Goal: Task Accomplishment & Management: Use online tool/utility

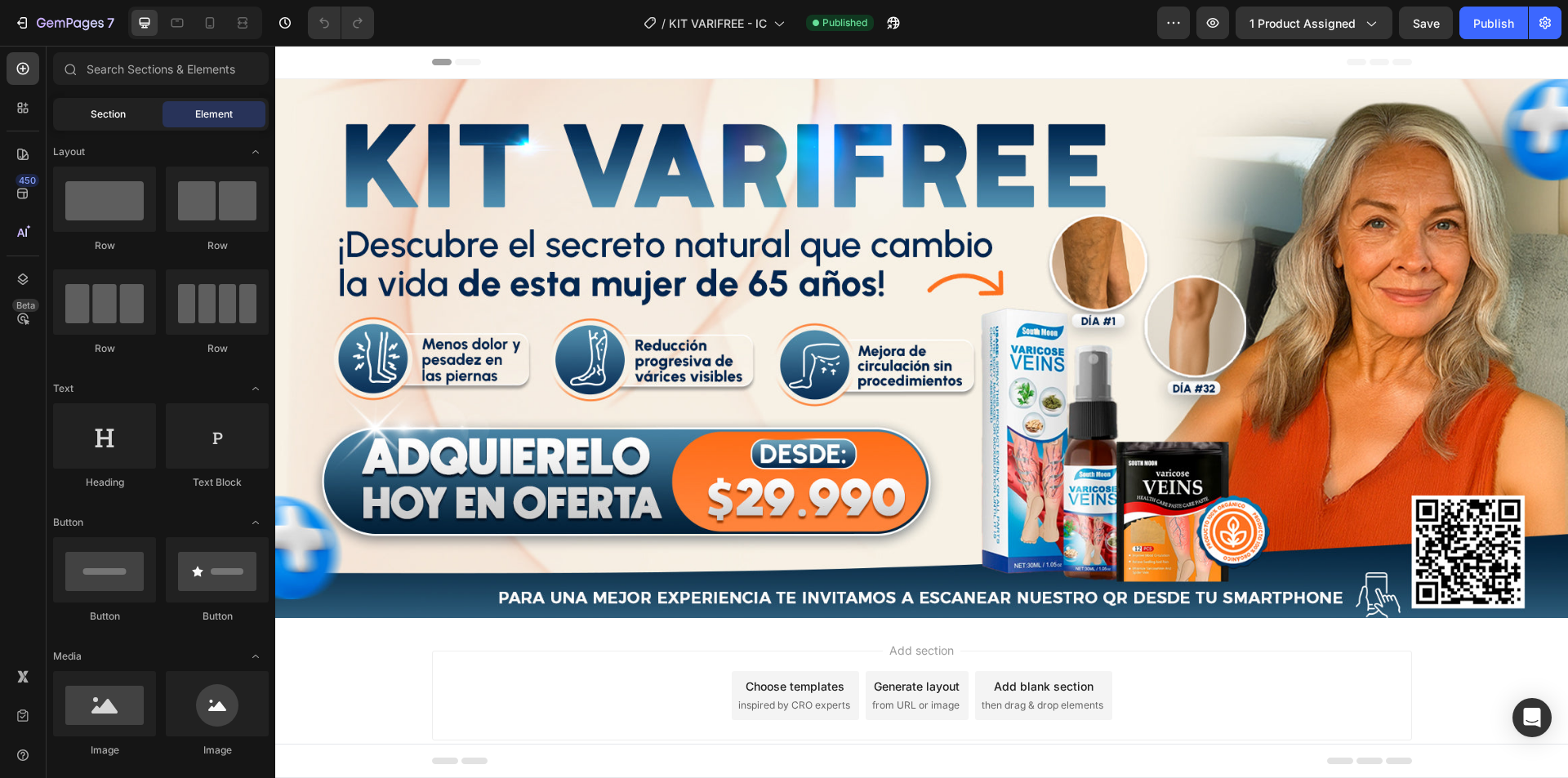
click at [111, 115] on span "Section" at bounding box center [107, 114] width 35 height 14
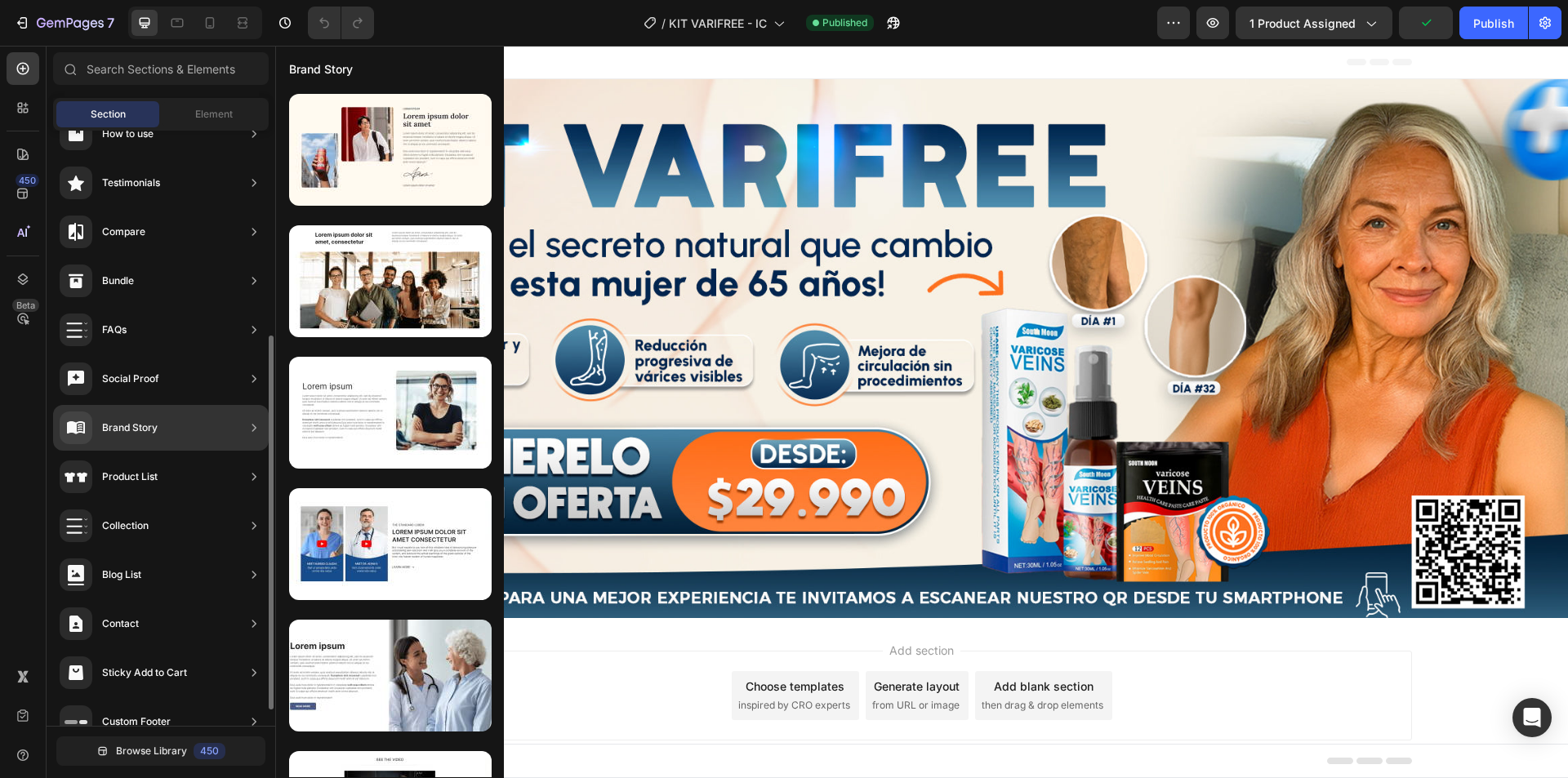
scroll to position [351, 0]
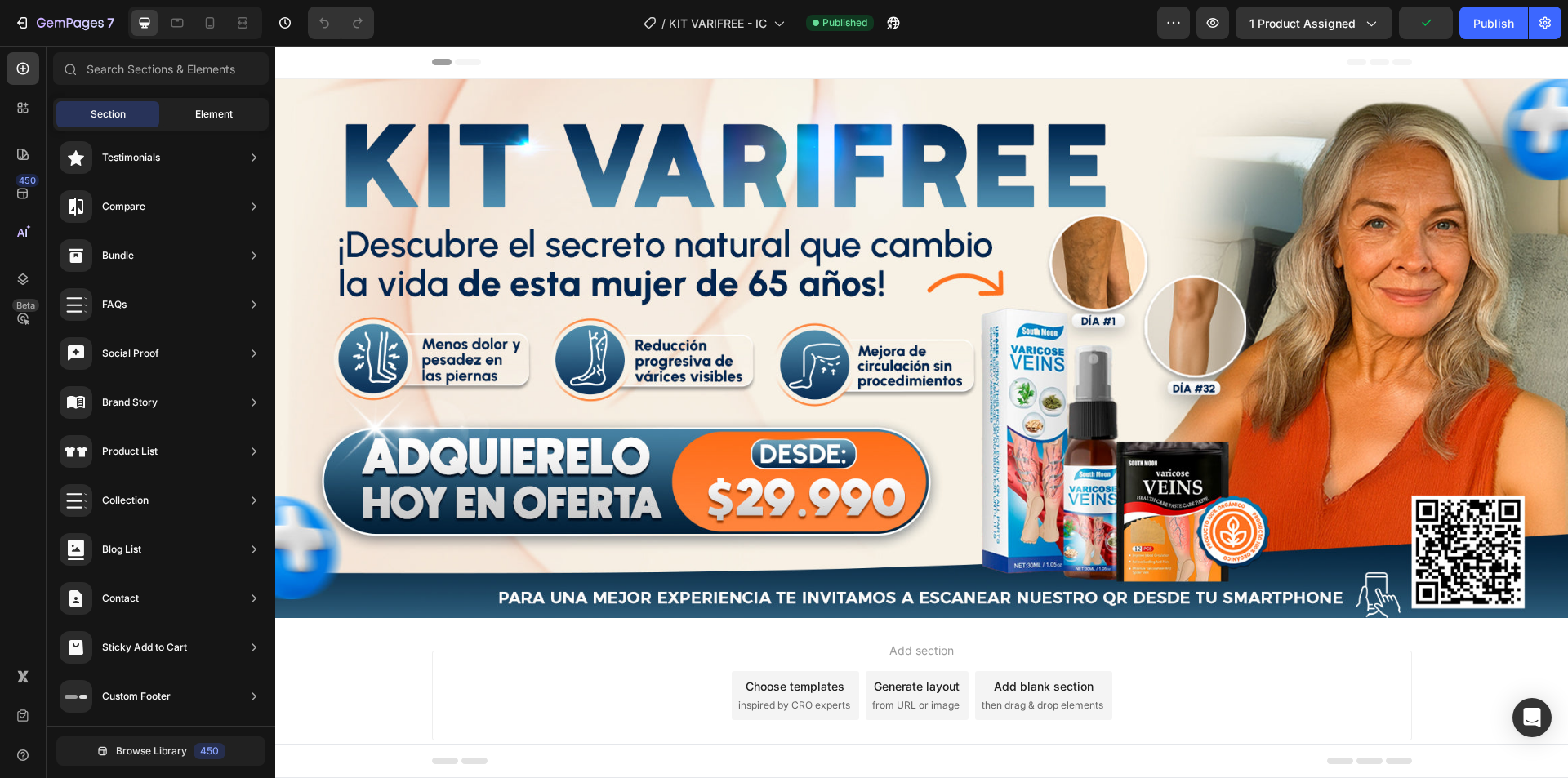
click at [196, 106] on div "Element" at bounding box center [214, 115] width 103 height 27
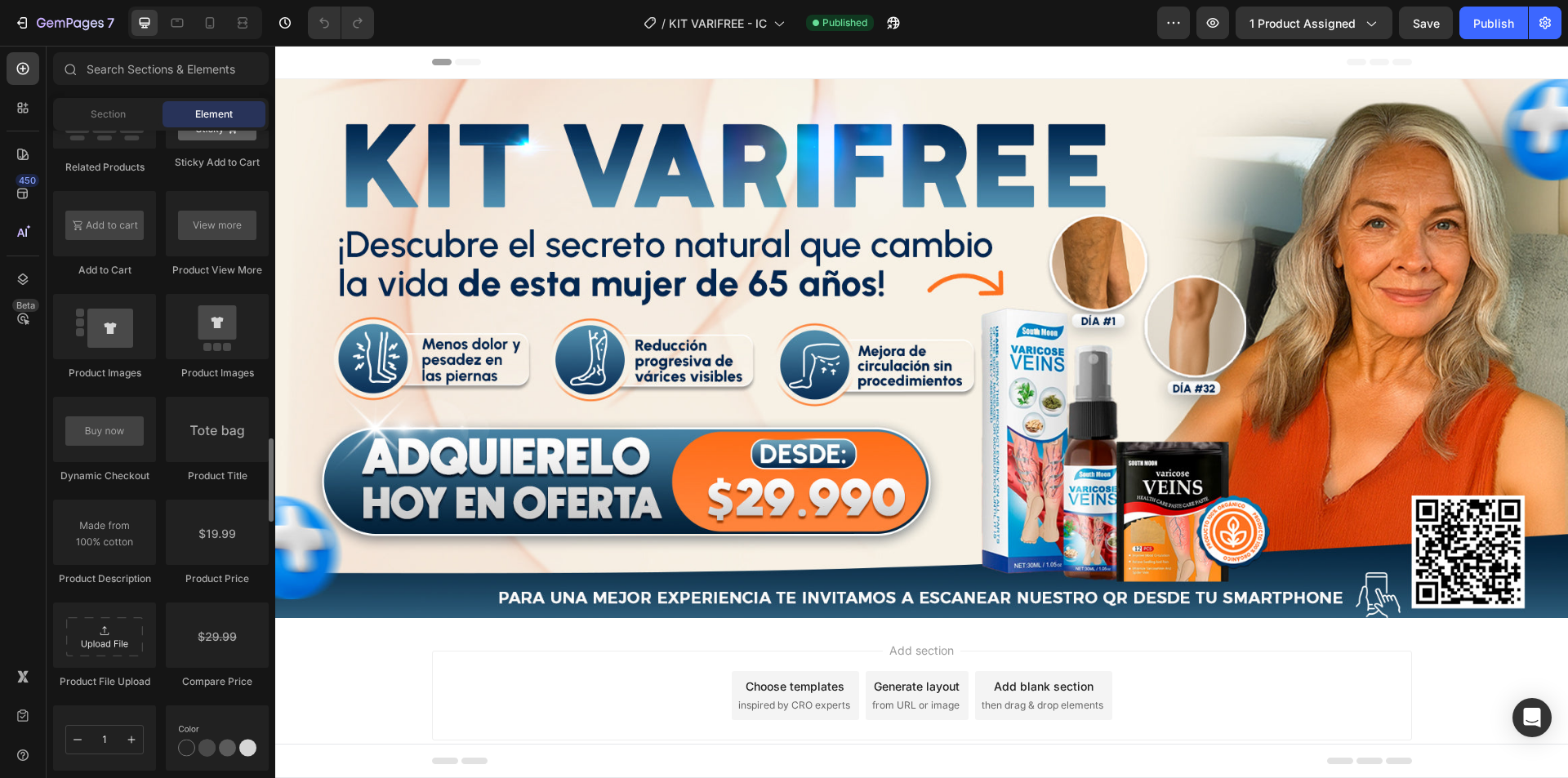
scroll to position [2122, 0]
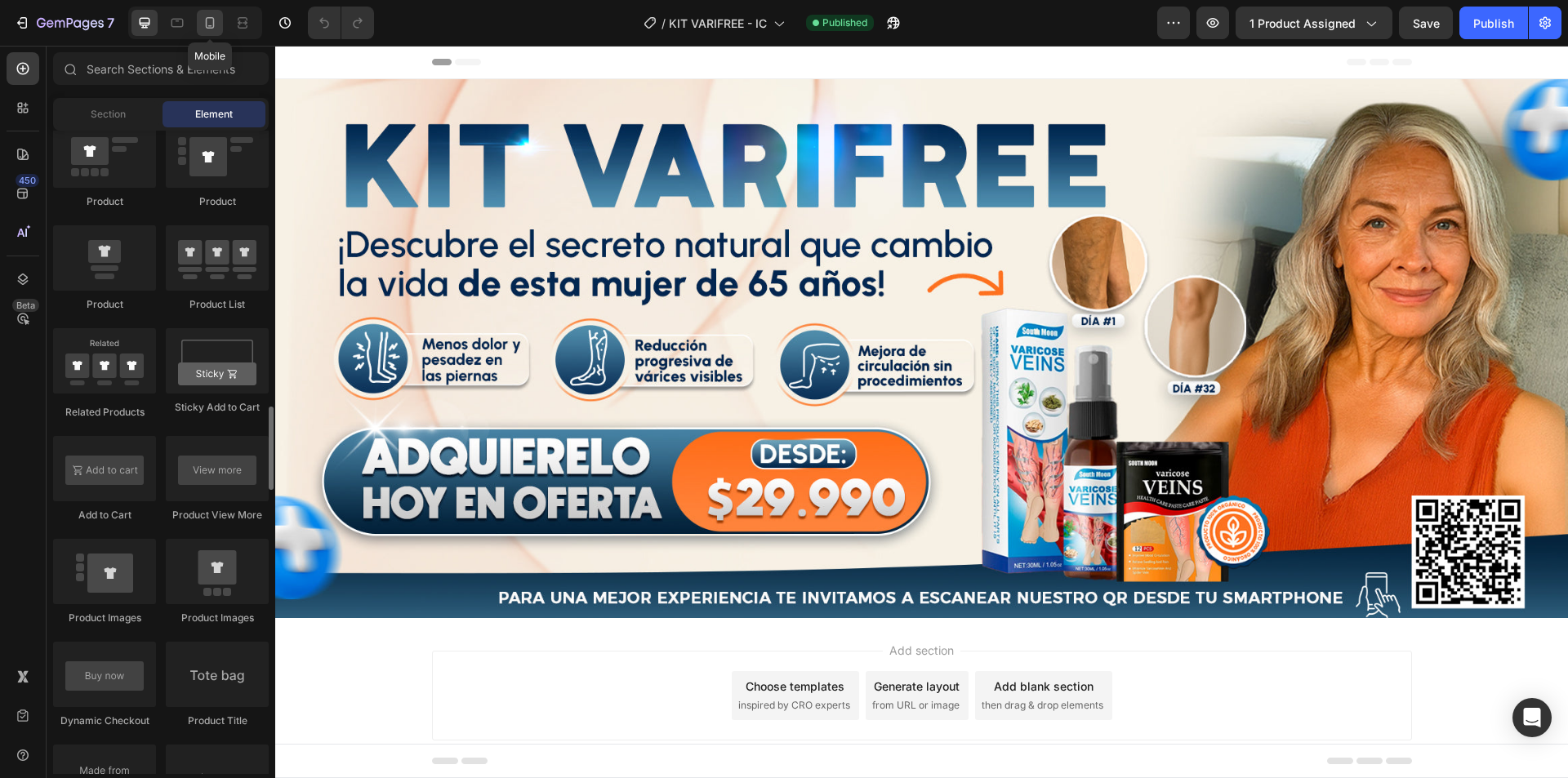
click at [210, 23] on icon at bounding box center [209, 22] width 16 height 16
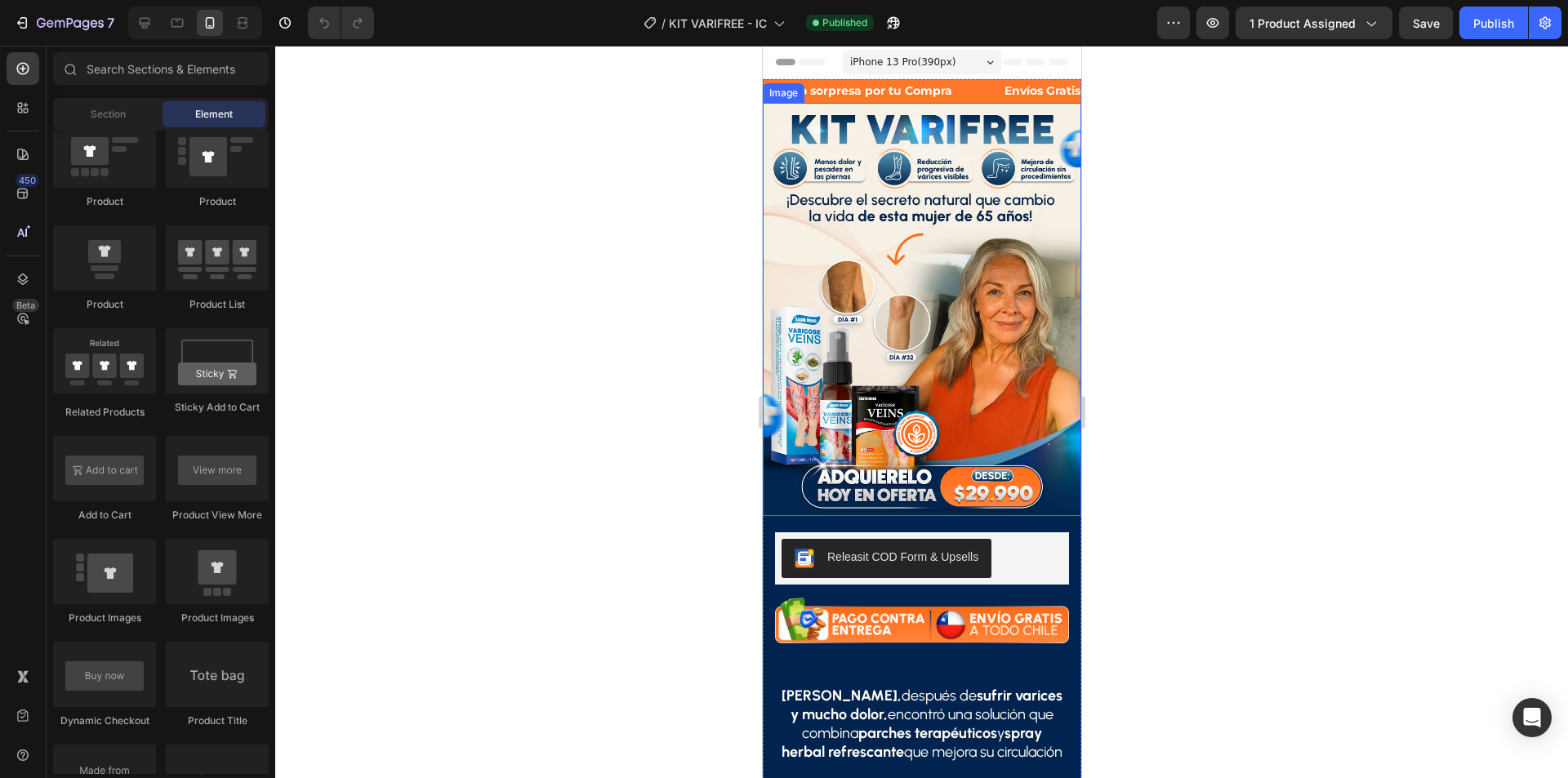
click at [899, 349] on img at bounding box center [921, 309] width 318 height 413
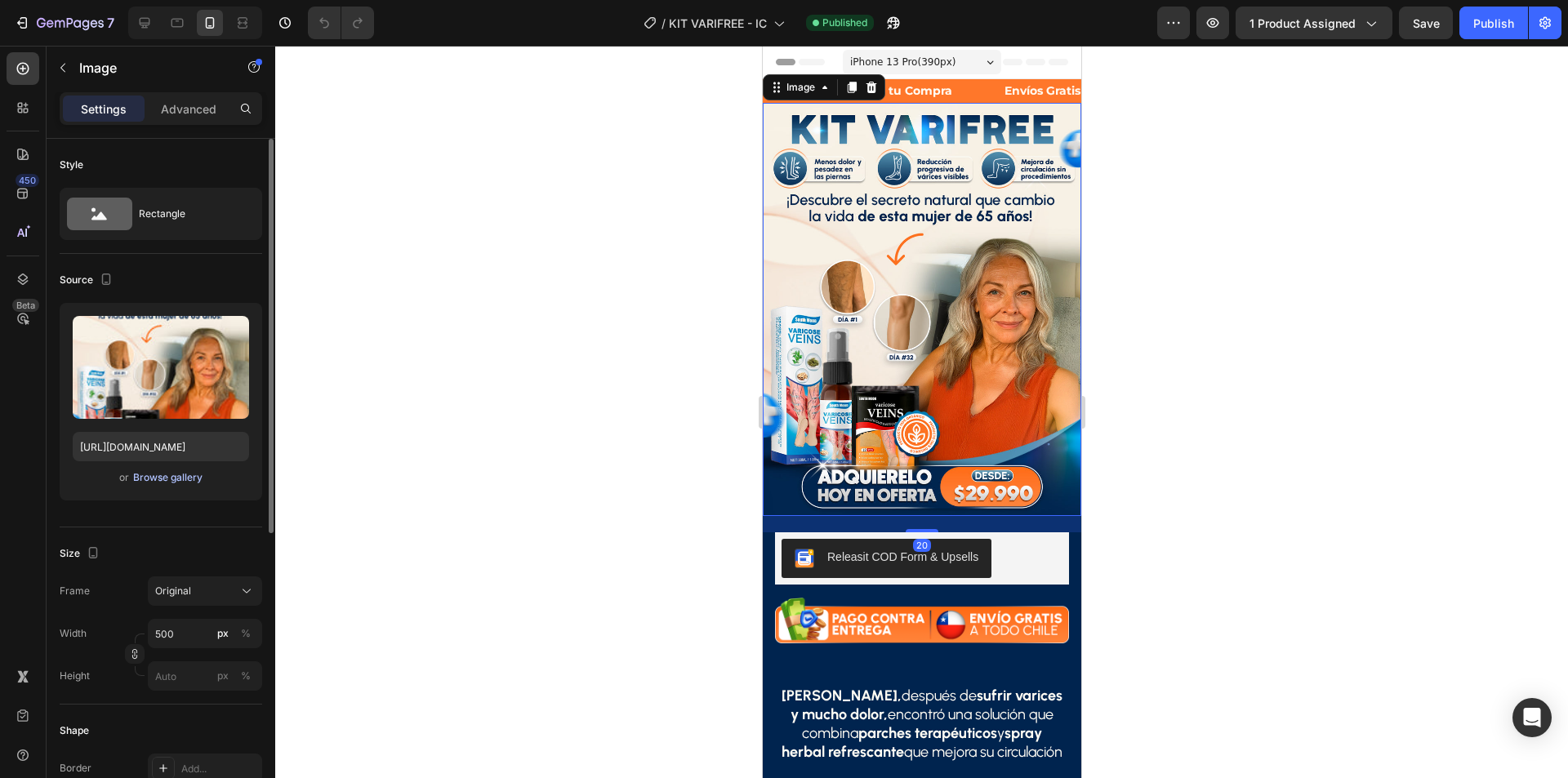
click at [166, 479] on div "Browse gallery" at bounding box center [167, 477] width 69 height 14
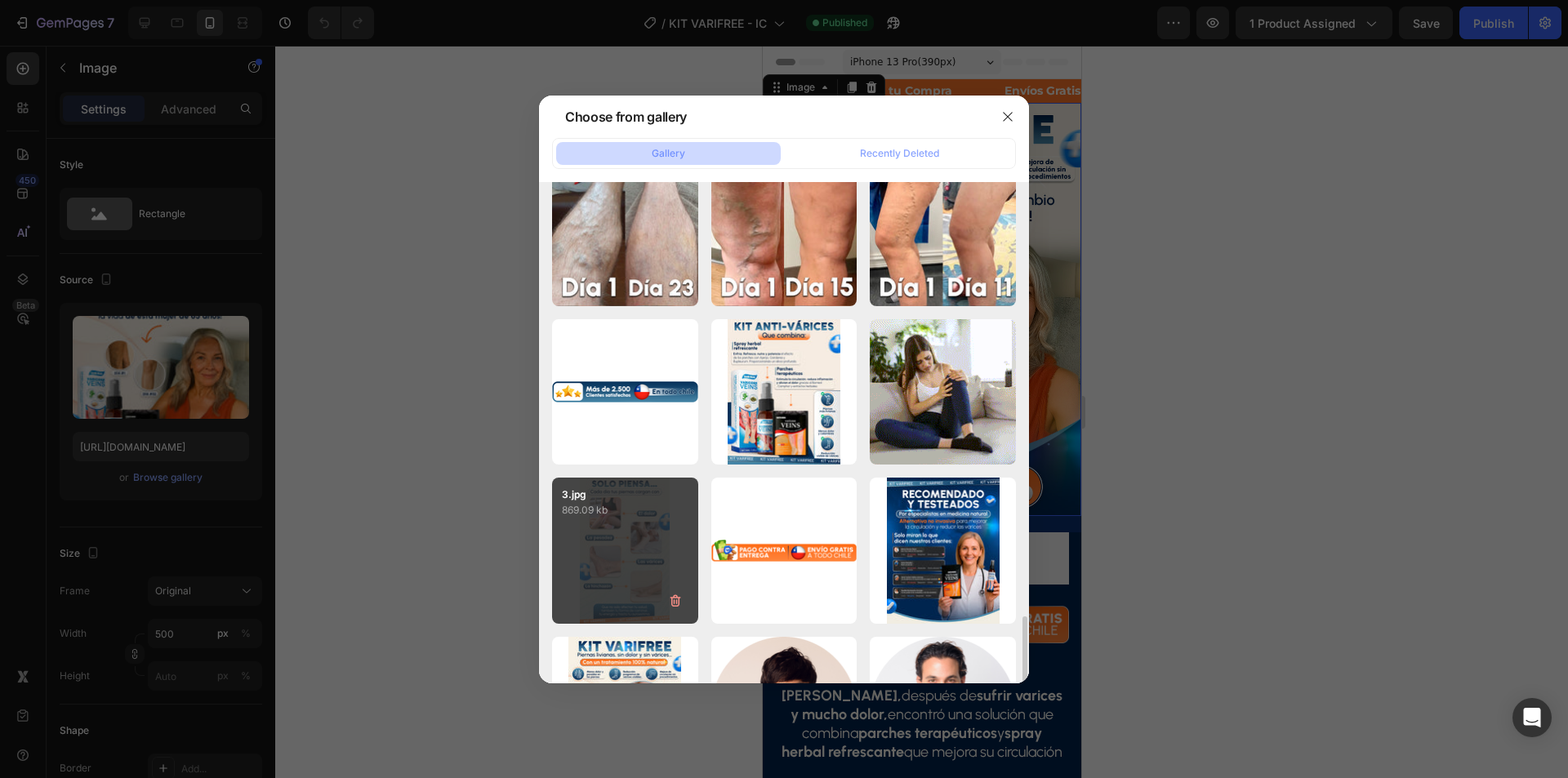
scroll to position [1470, 0]
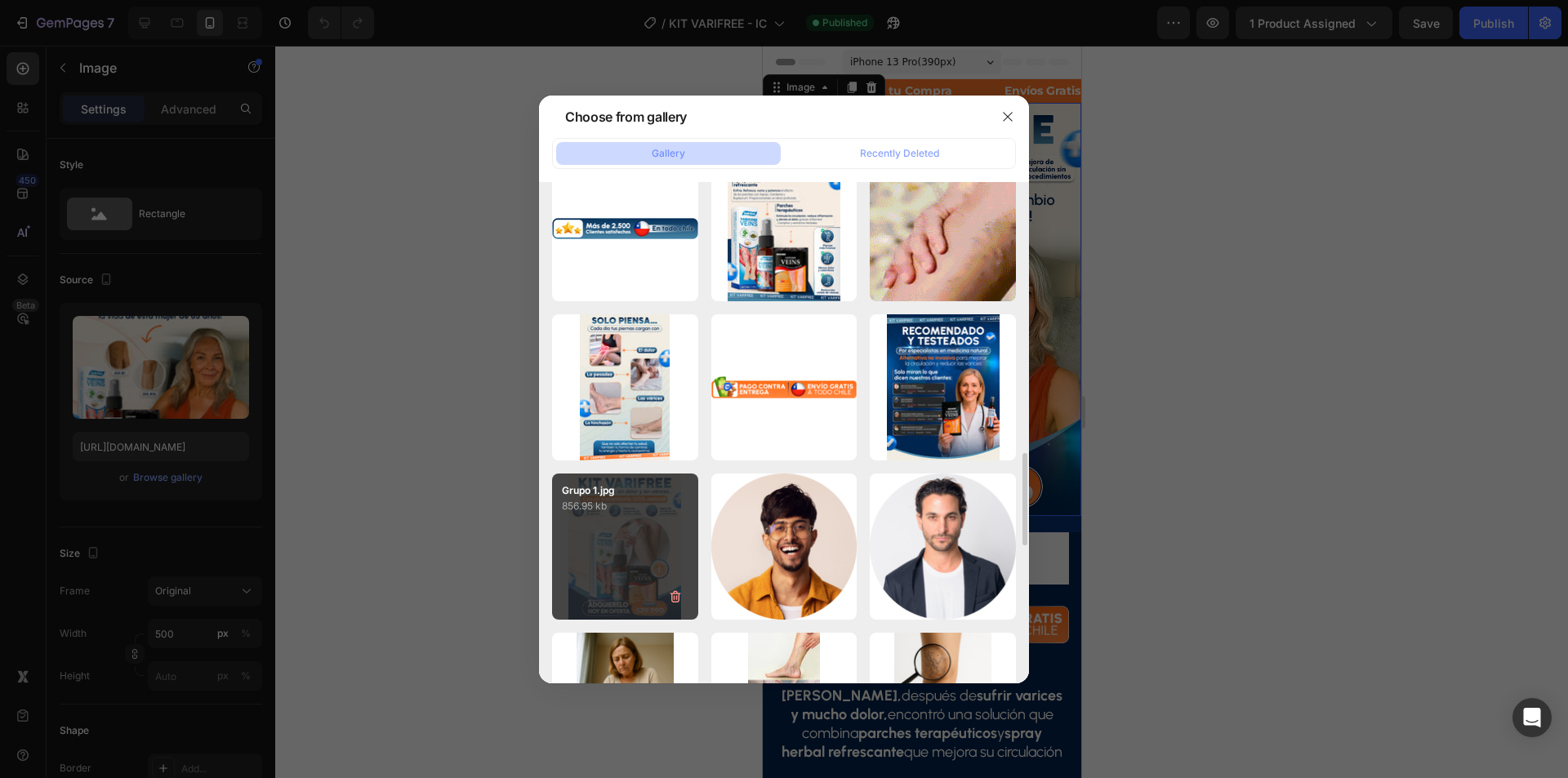
click at [621, 548] on div "Grupo 1.jpg 856.95 kb" at bounding box center [625, 546] width 146 height 146
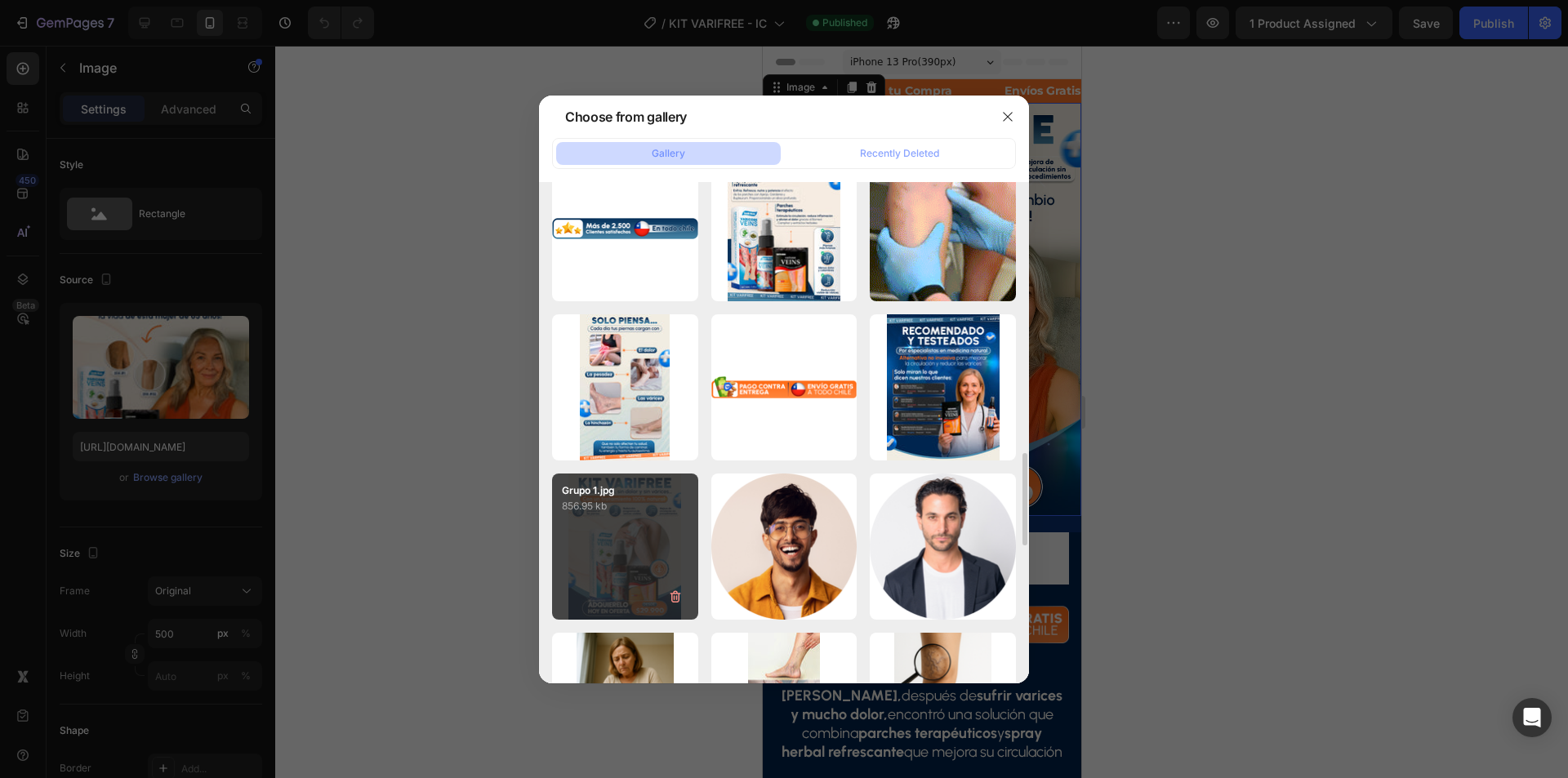
type input "[URL][DOMAIN_NAME]"
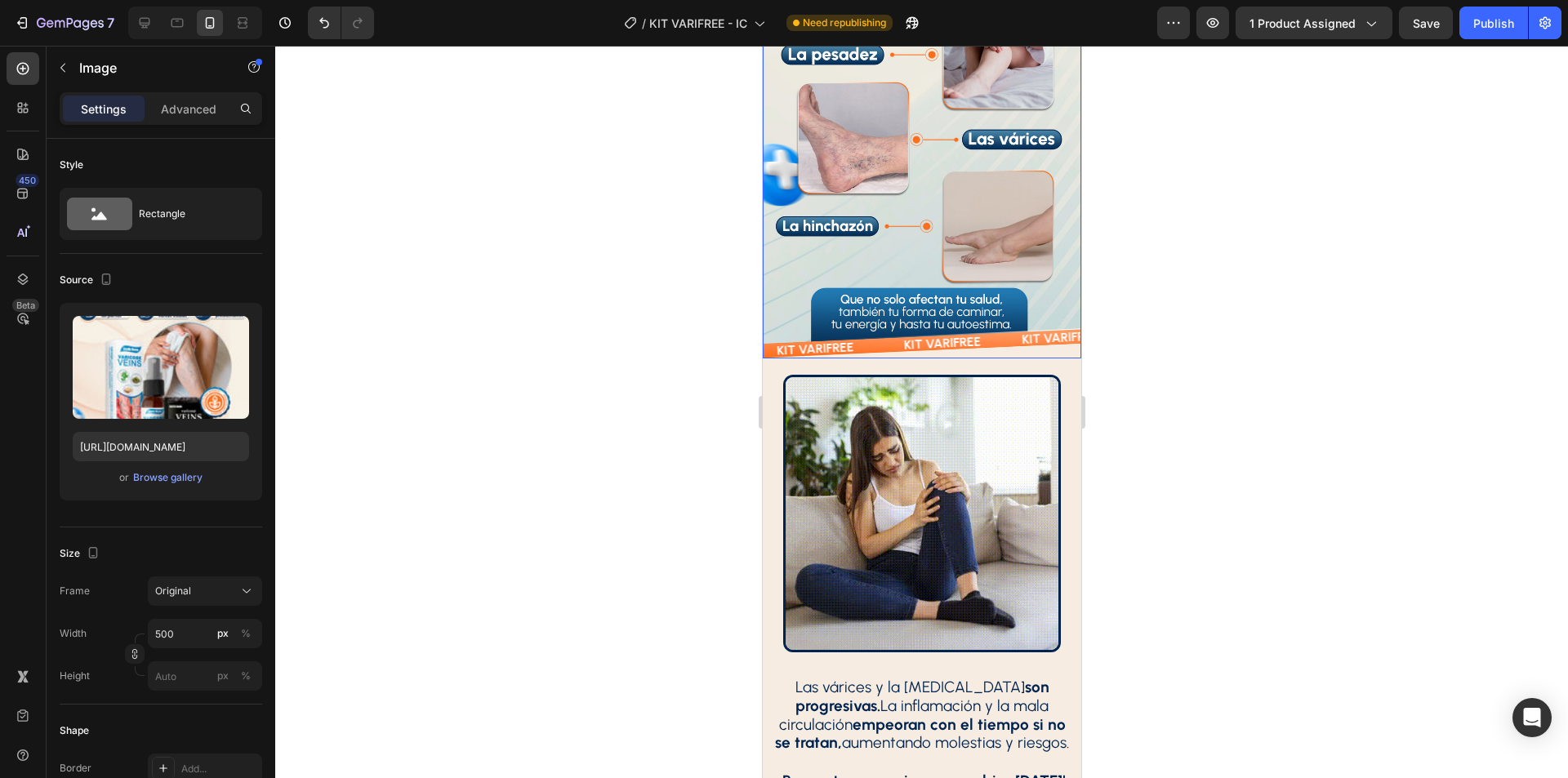
scroll to position [1796, 0]
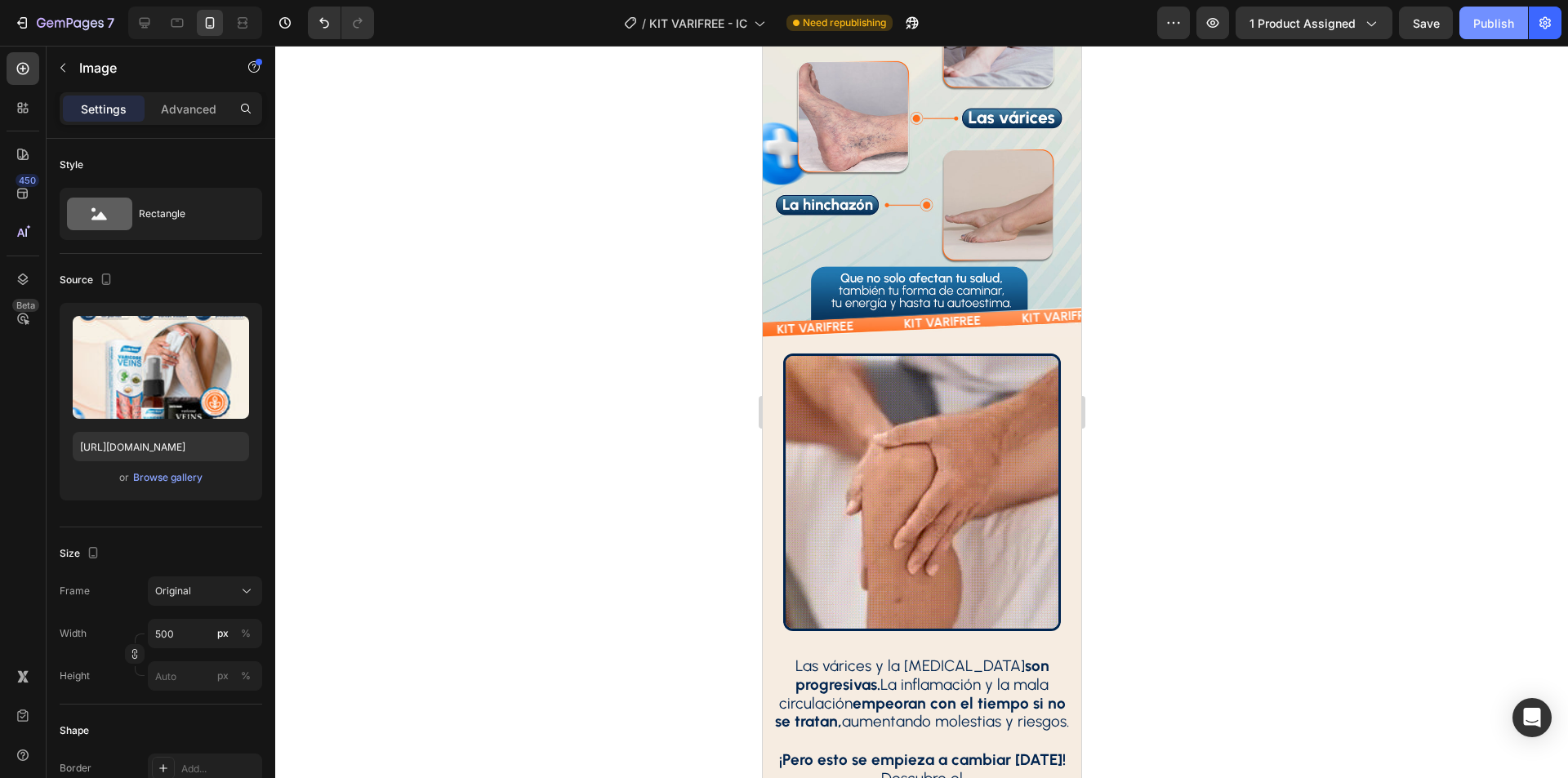
click at [1481, 23] on div "Publish" at bounding box center [1493, 23] width 41 height 17
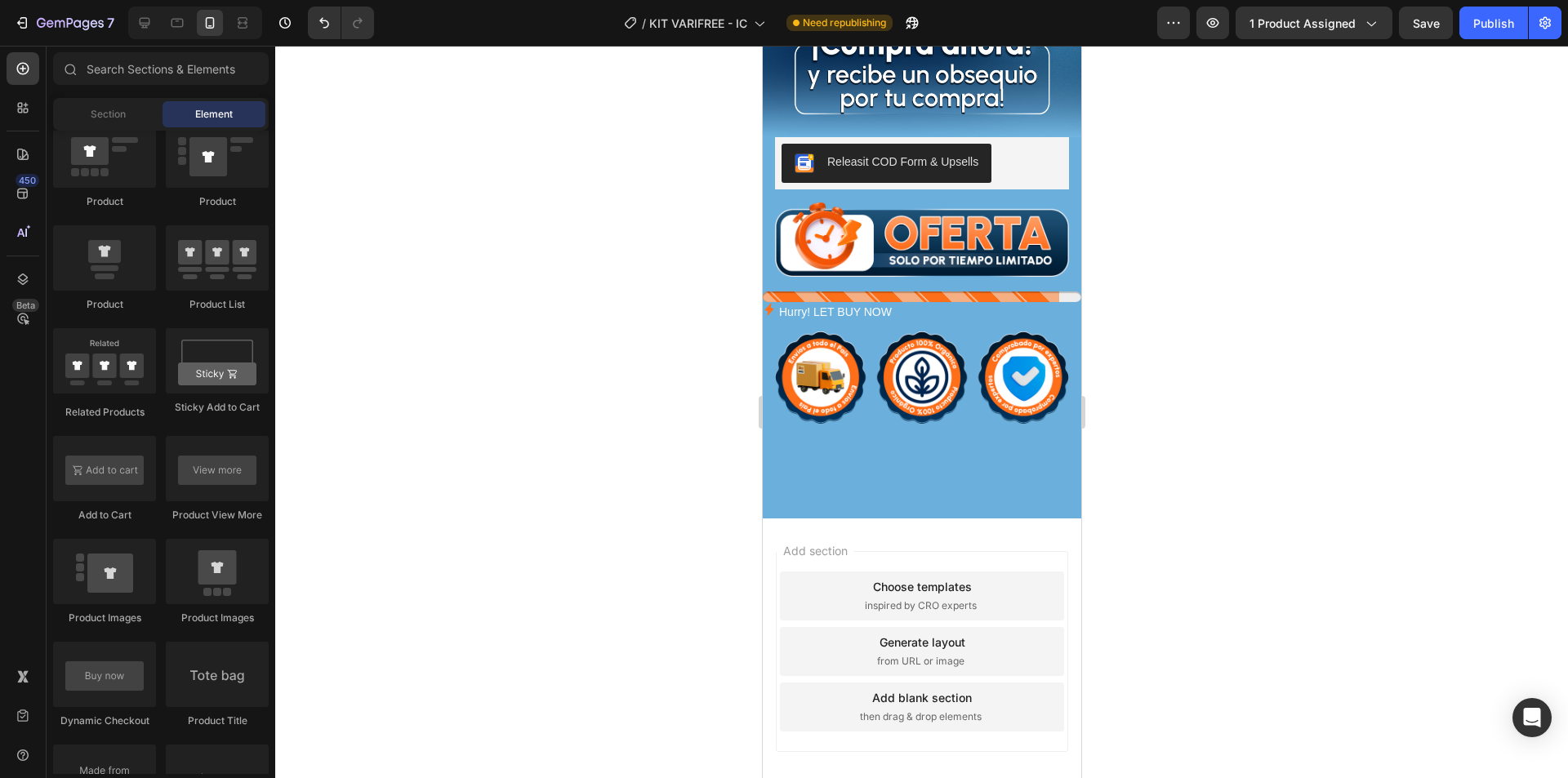
scroll to position [6306, 0]
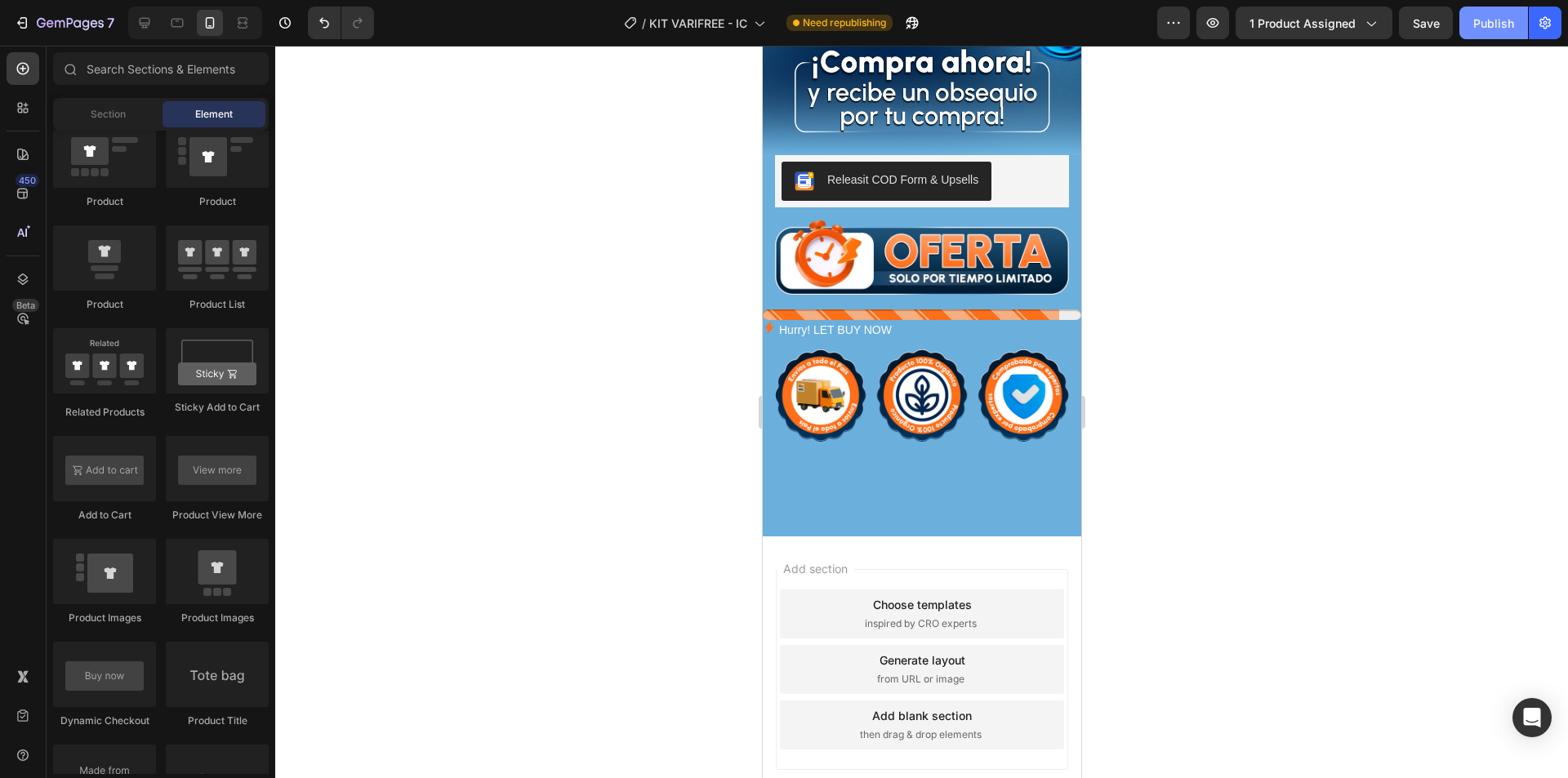
click at [1489, 20] on div "Publish" at bounding box center [1493, 23] width 41 height 17
click at [148, 25] on icon at bounding box center [144, 23] width 10 height 10
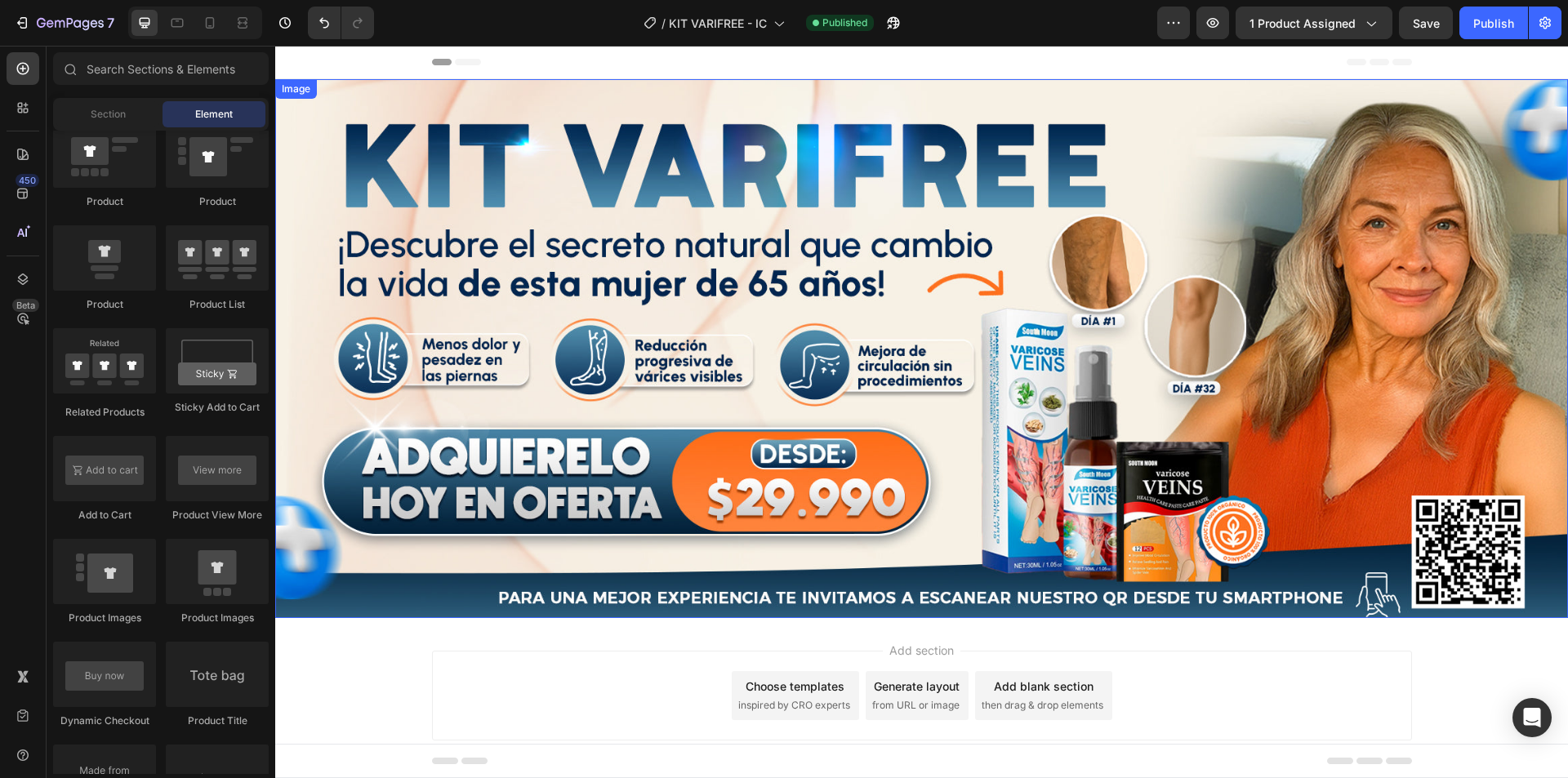
click at [863, 307] on img at bounding box center [922, 348] width 1292 height 539
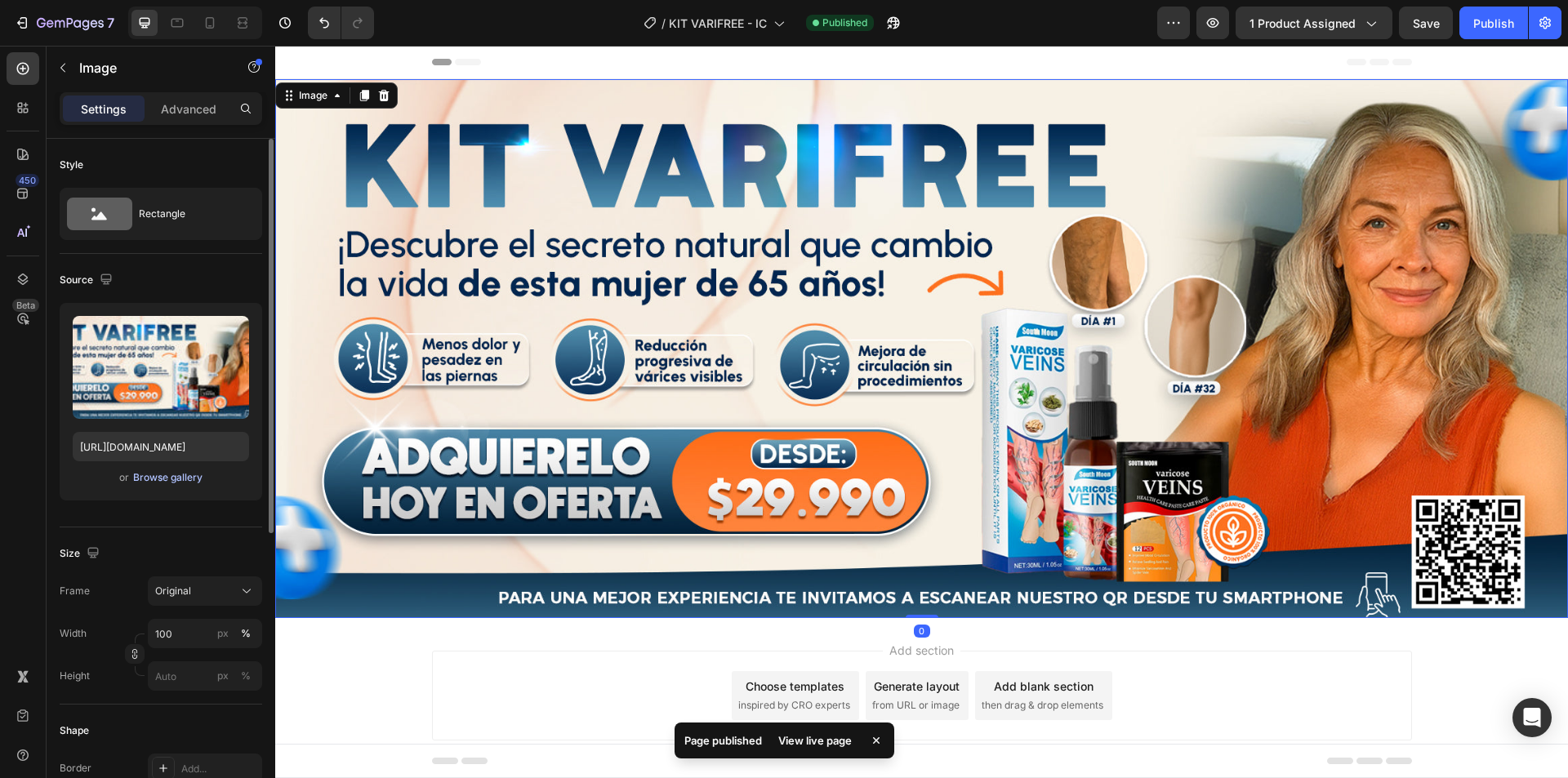
click at [165, 477] on div "Browse gallery" at bounding box center [167, 477] width 69 height 14
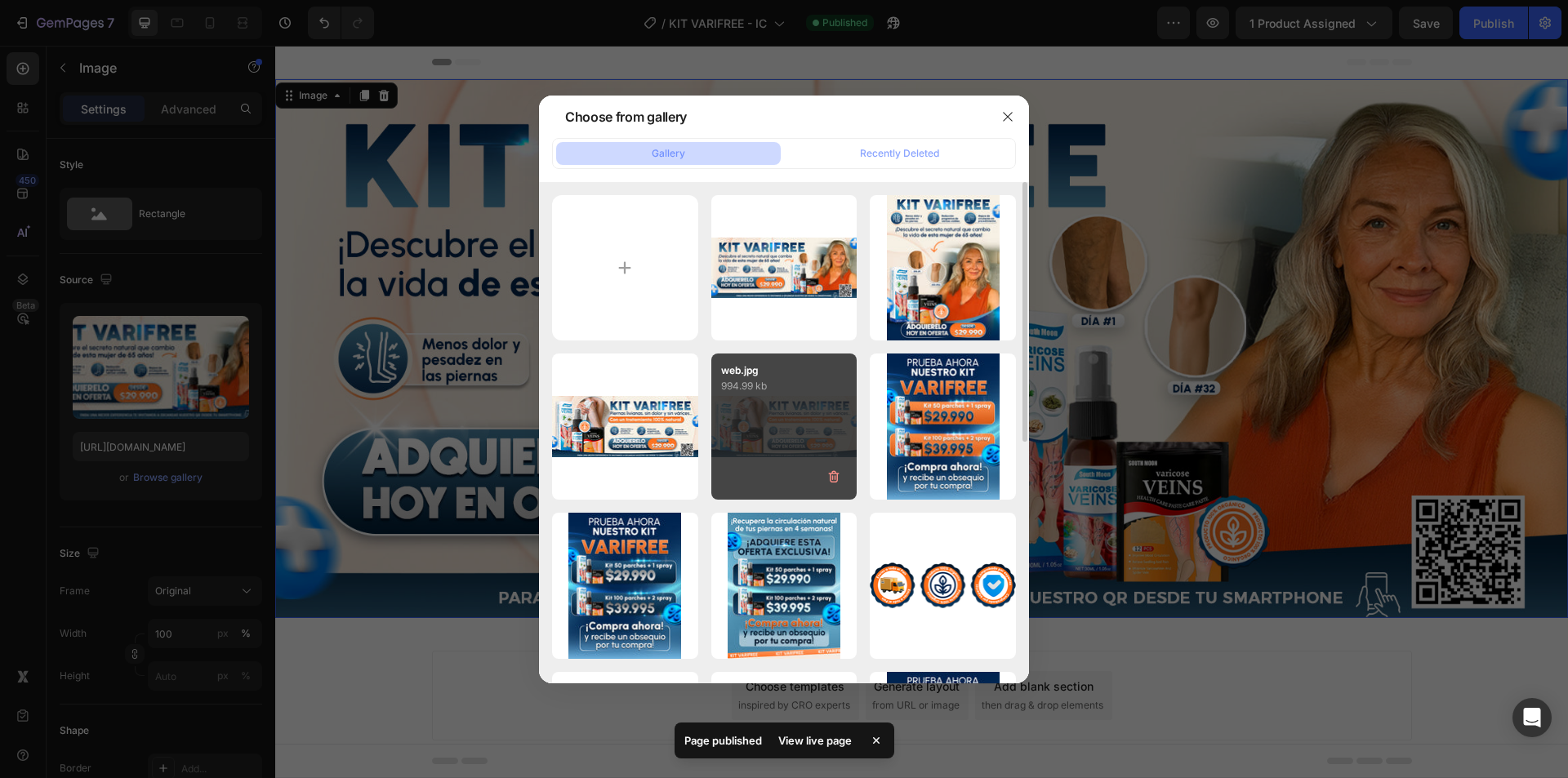
click at [809, 439] on div "web.jpg 994.99 kb" at bounding box center [785, 427] width 146 height 146
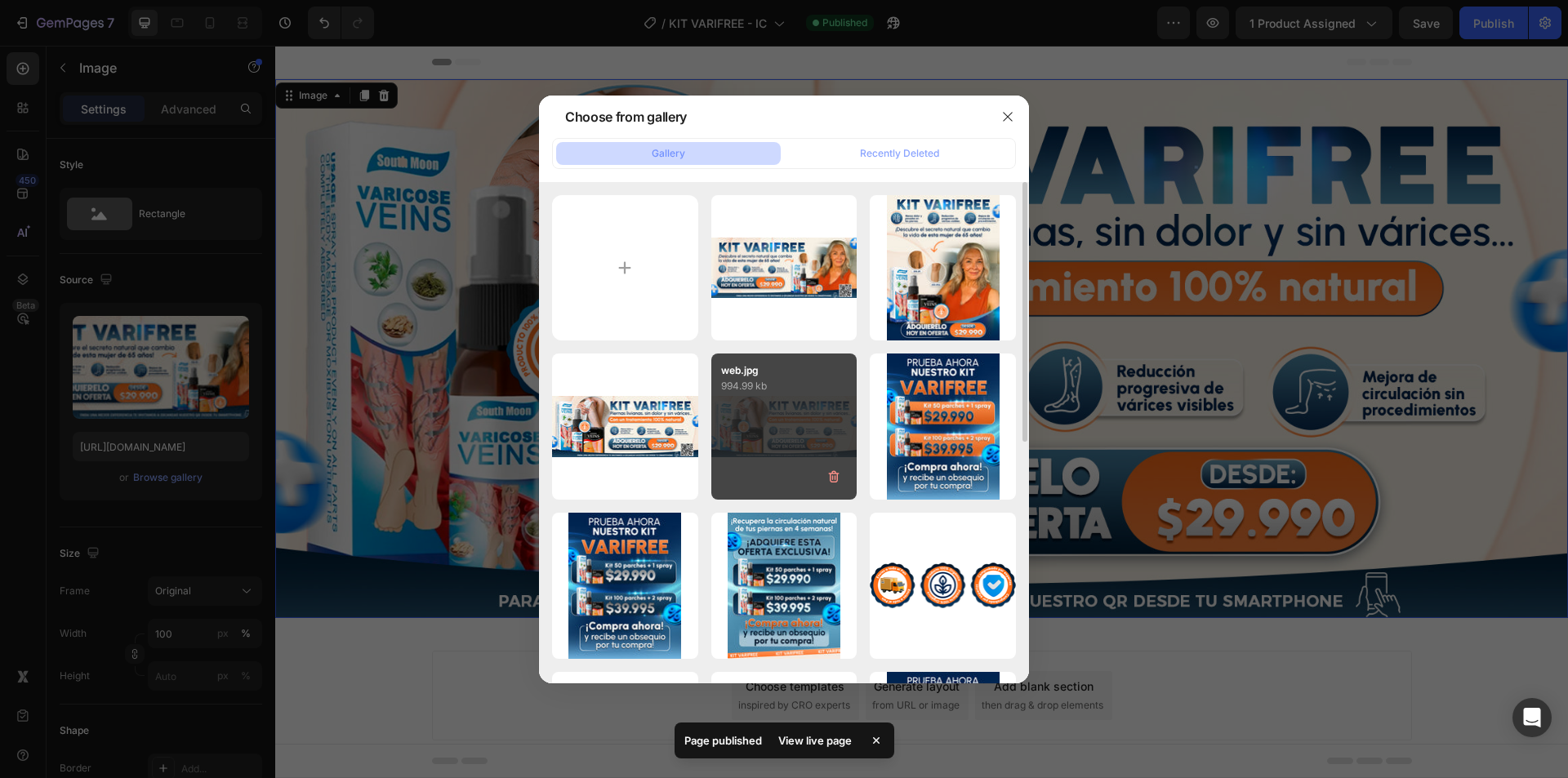
type input "[URL][DOMAIN_NAME]"
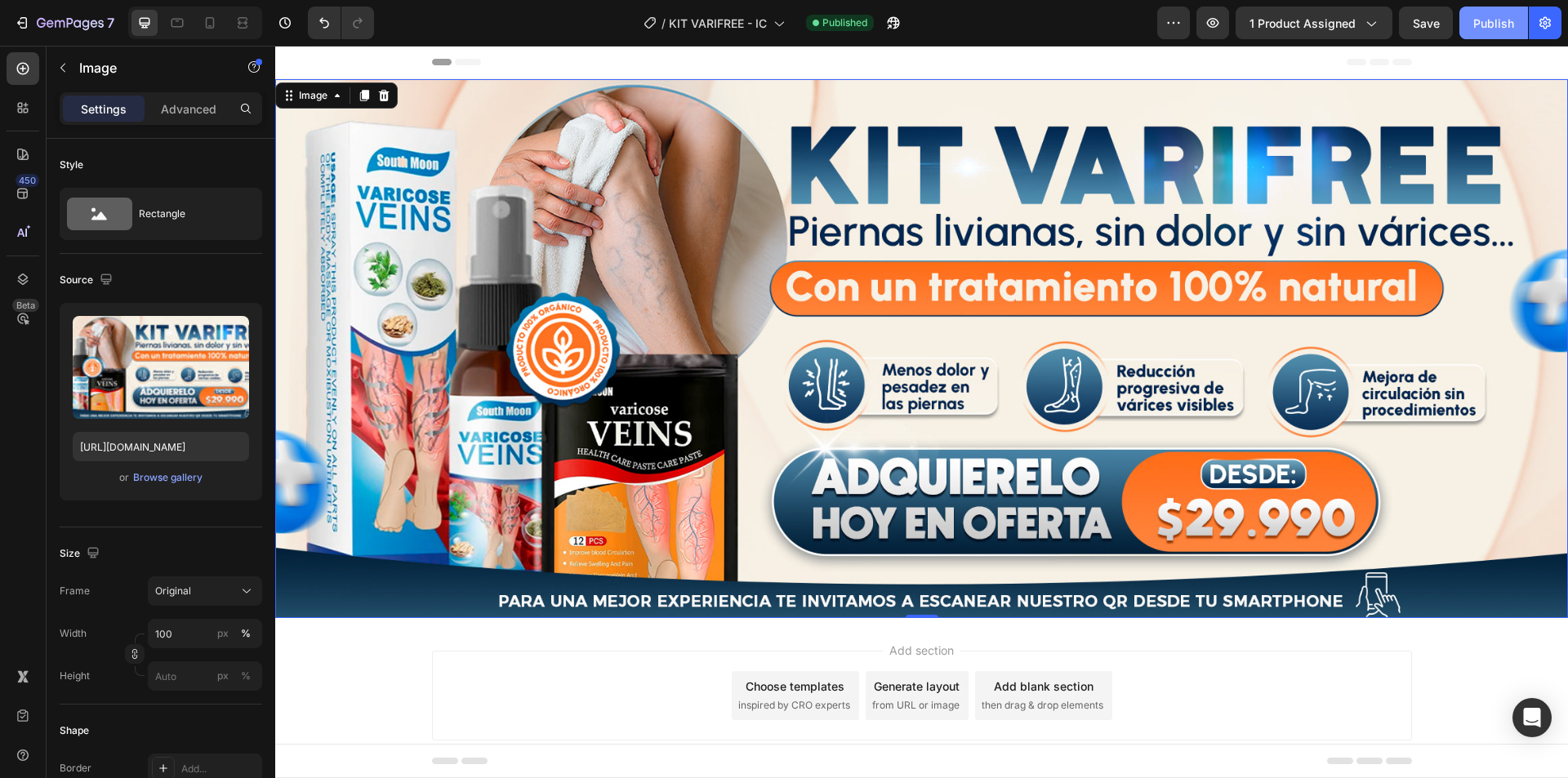
click at [1499, 28] on div "Publish" at bounding box center [1493, 23] width 41 height 17
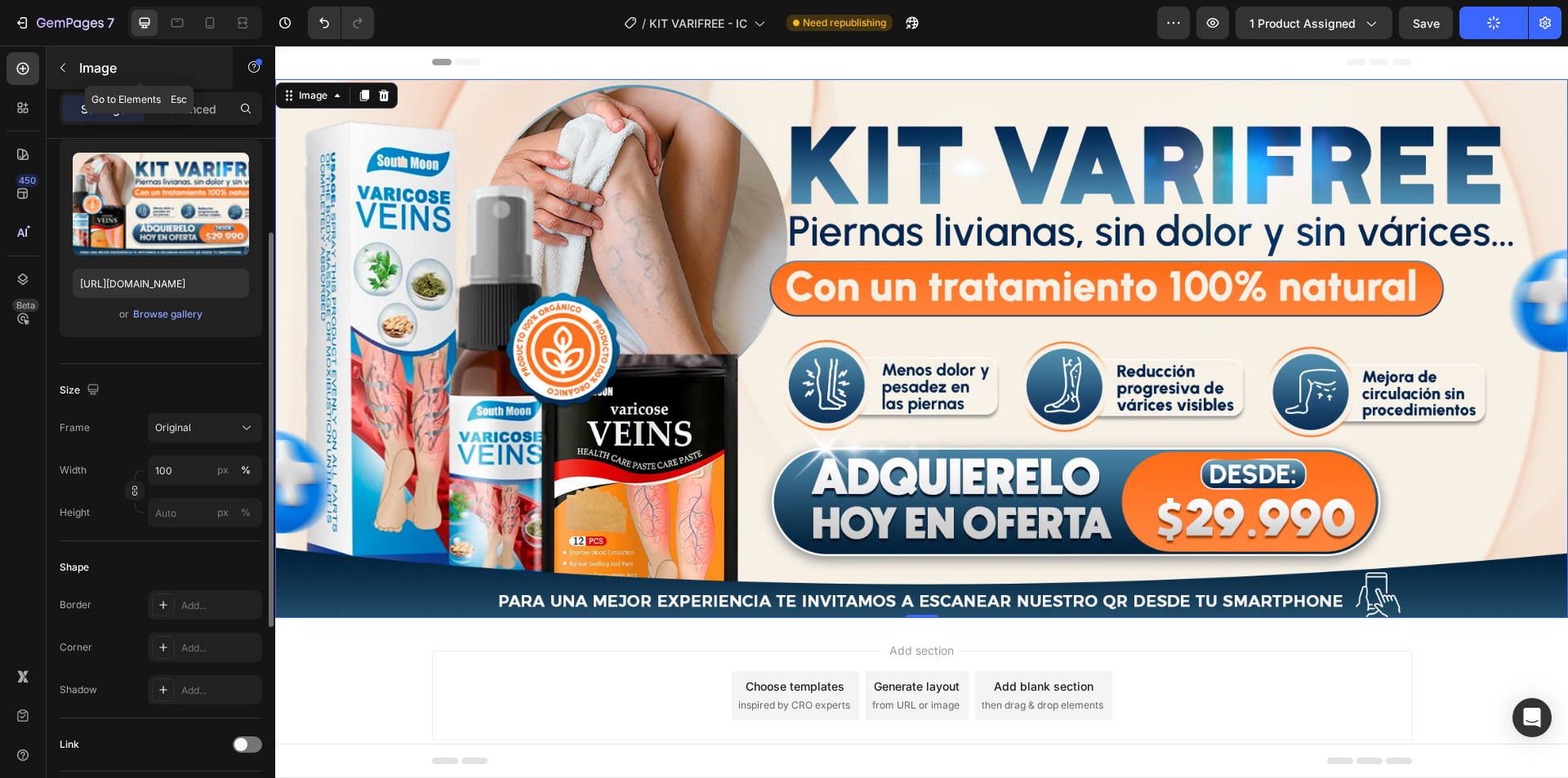
click at [64, 68] on icon "button" at bounding box center [63, 67] width 13 height 13
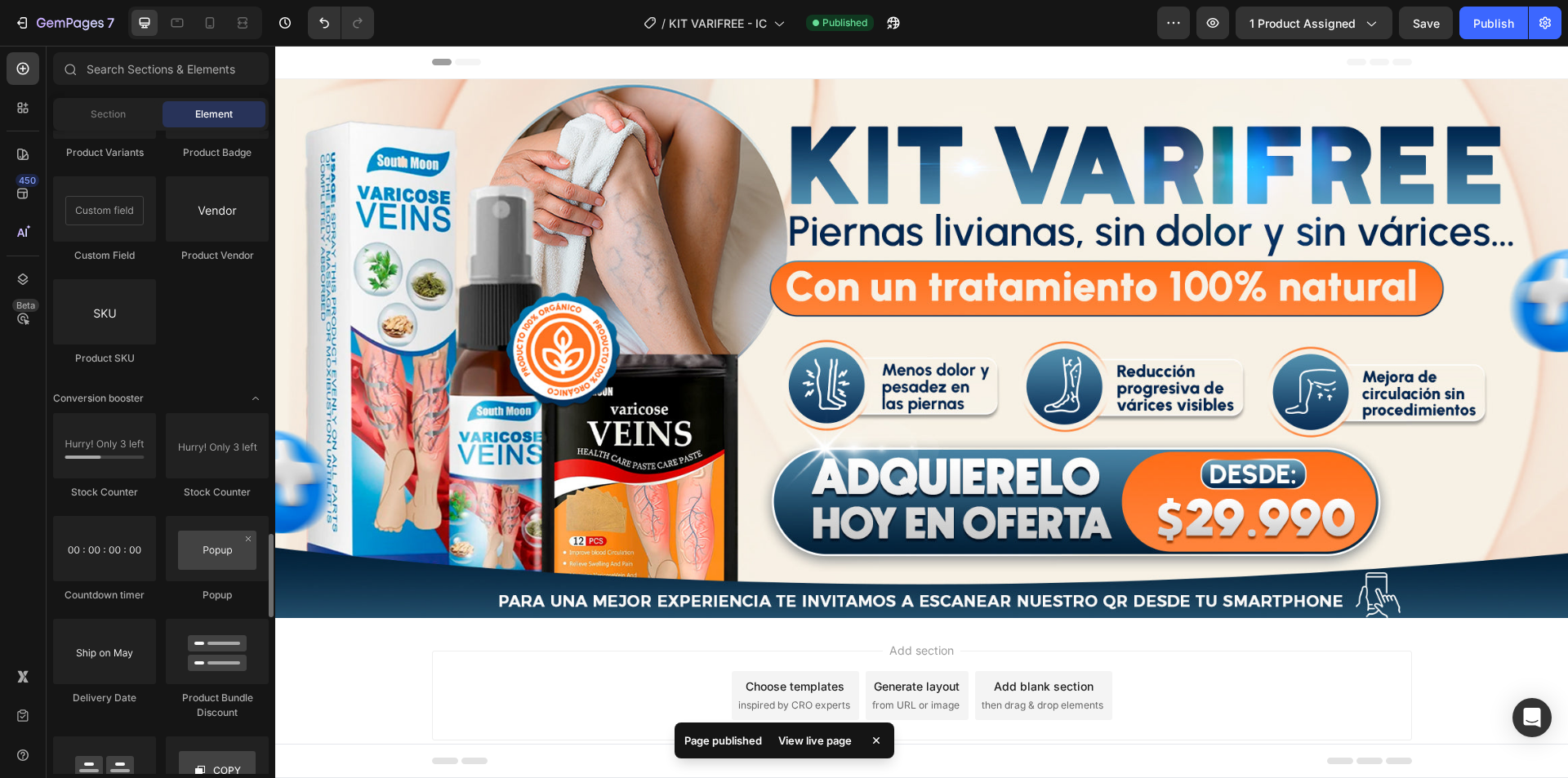
scroll to position [2776, 0]
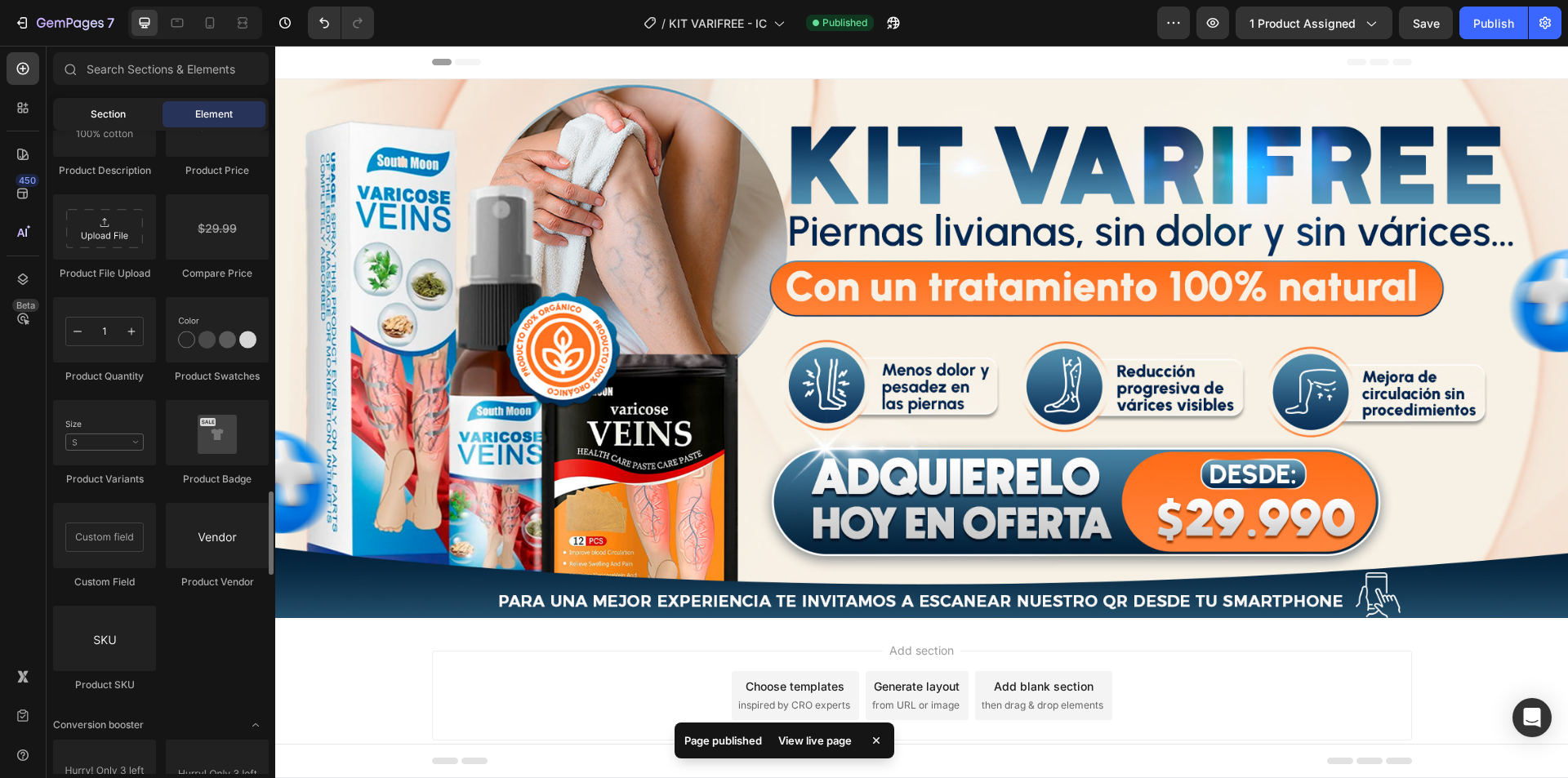
click at [119, 122] on div "Section" at bounding box center [107, 115] width 103 height 27
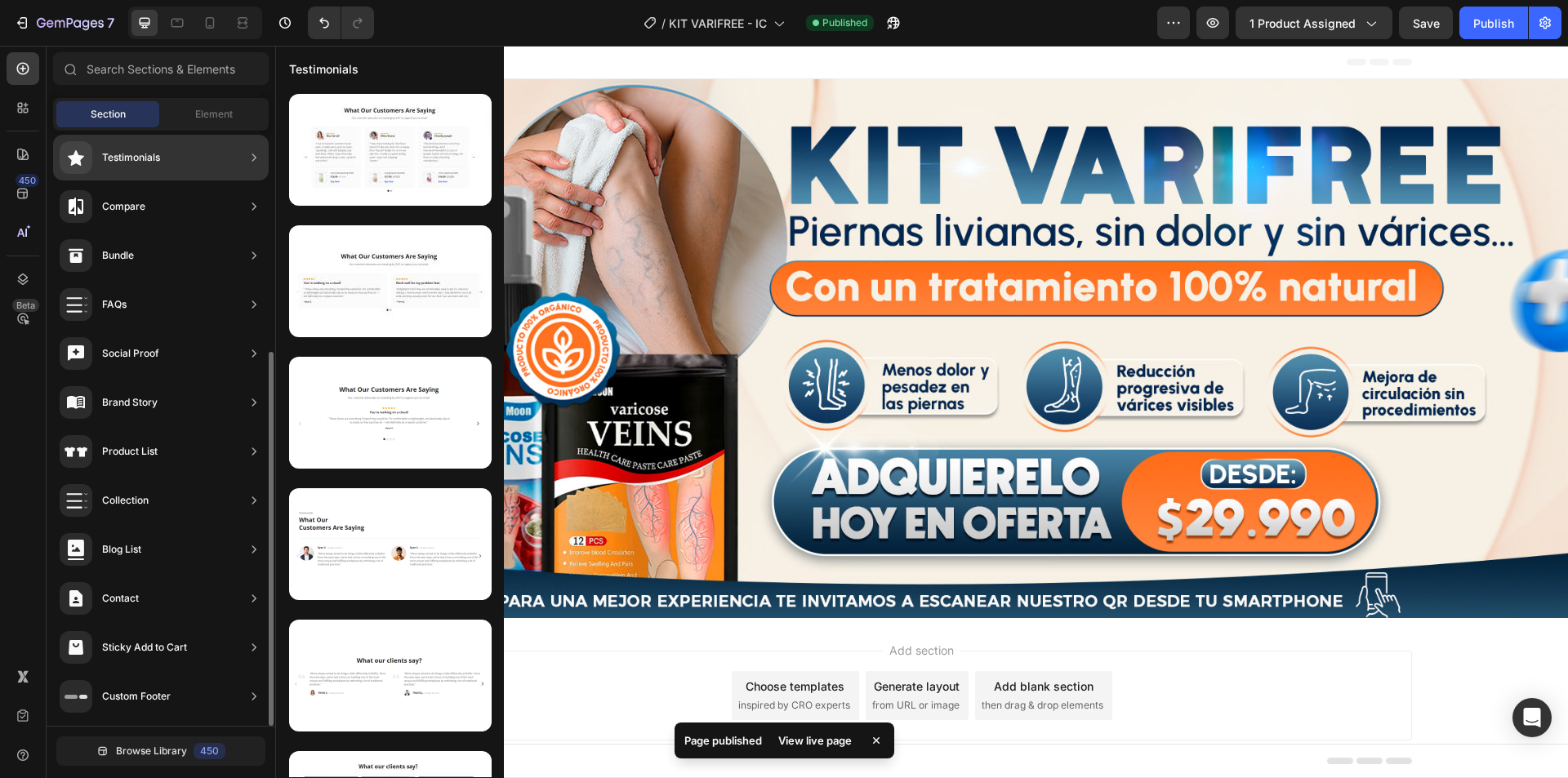
scroll to position [0, 0]
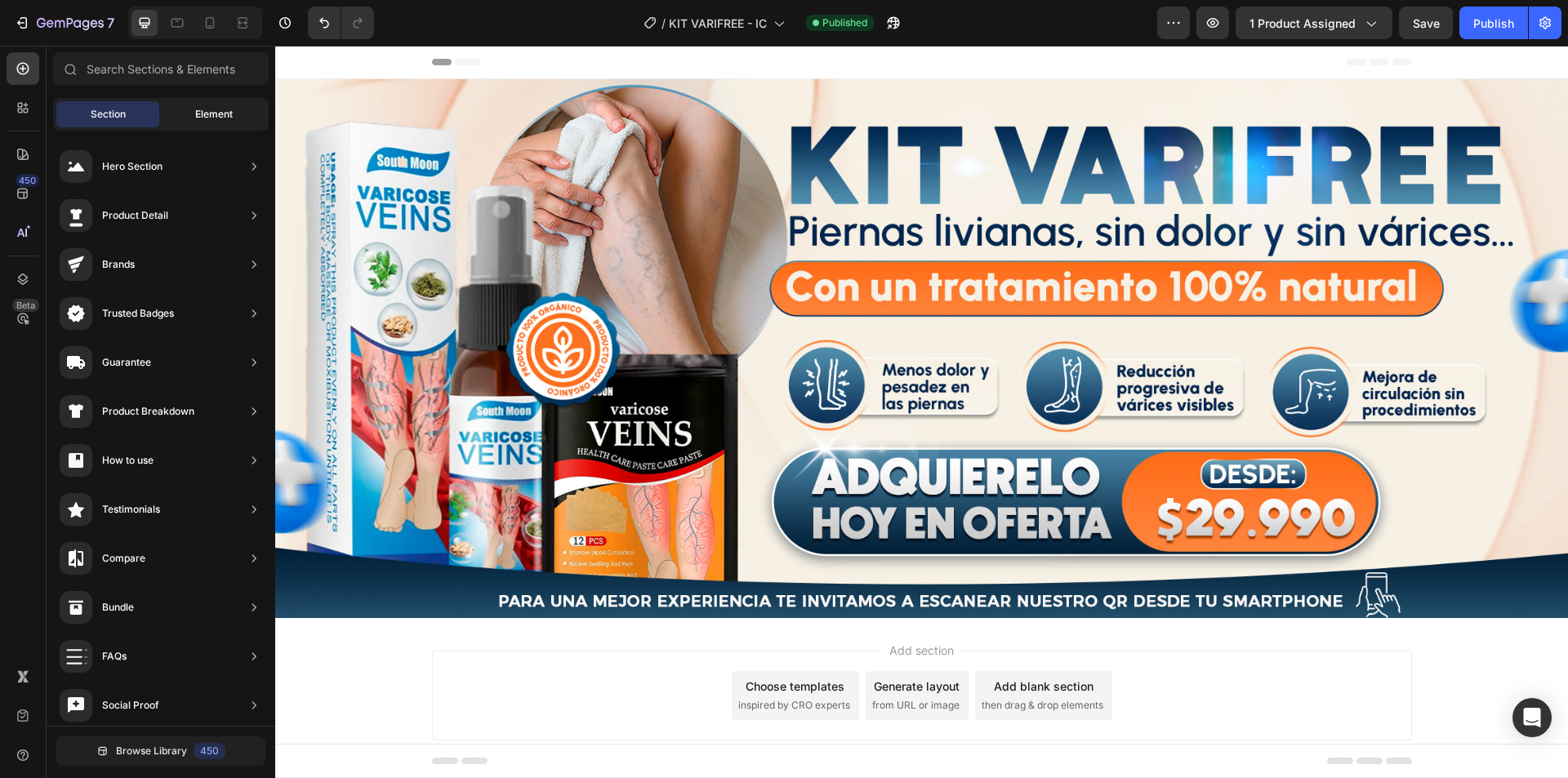
click at [182, 119] on div "Element" at bounding box center [214, 115] width 103 height 27
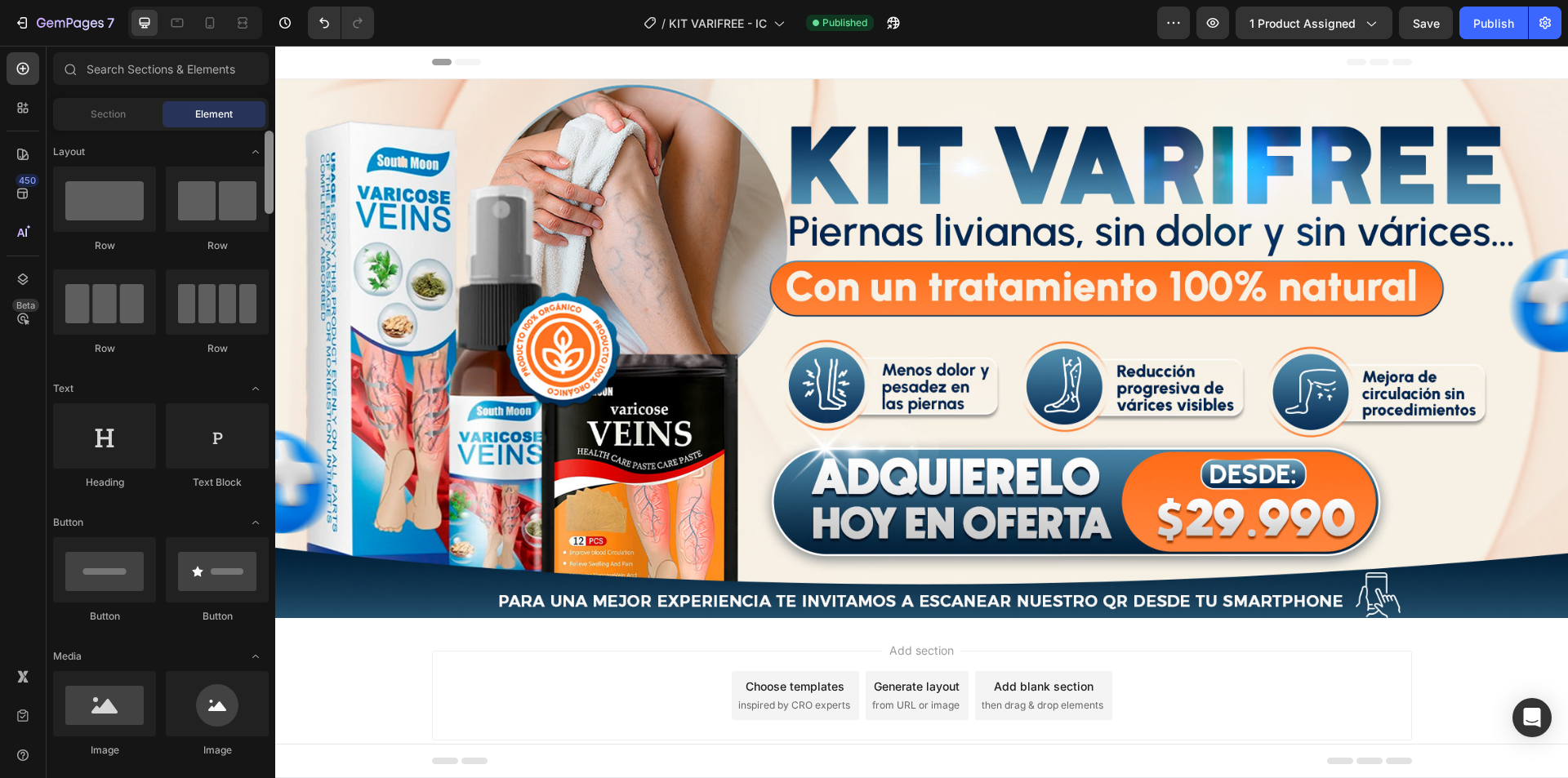
drag, startPoint x: 0, startPoint y: 271, endPoint x: 243, endPoint y: 163, distance: 265.9
click at [264, 158] on div at bounding box center [268, 173] width 9 height 84
click at [110, 107] on span "Section" at bounding box center [107, 114] width 35 height 14
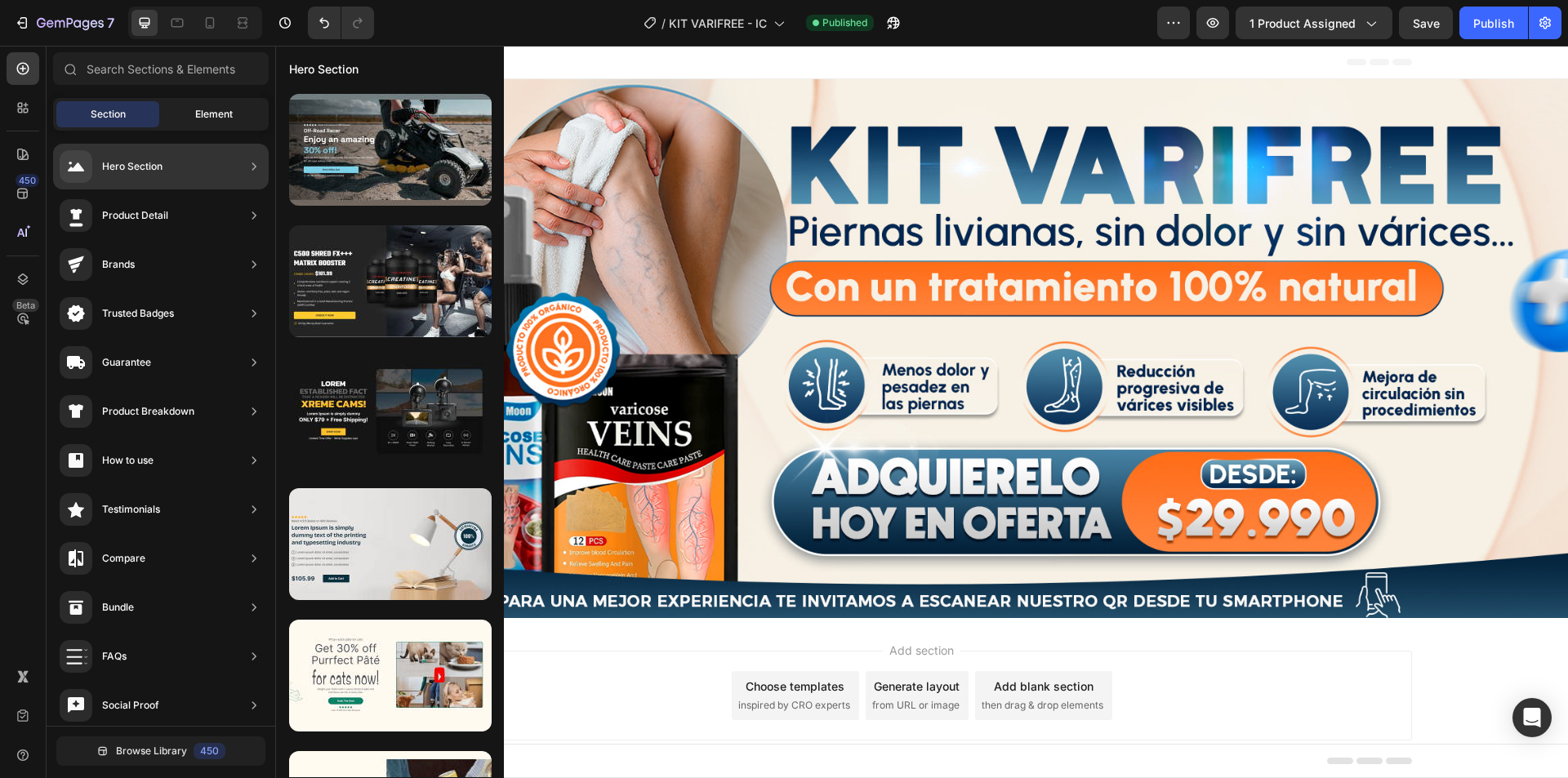
click at [202, 111] on span "Element" at bounding box center [214, 114] width 38 height 14
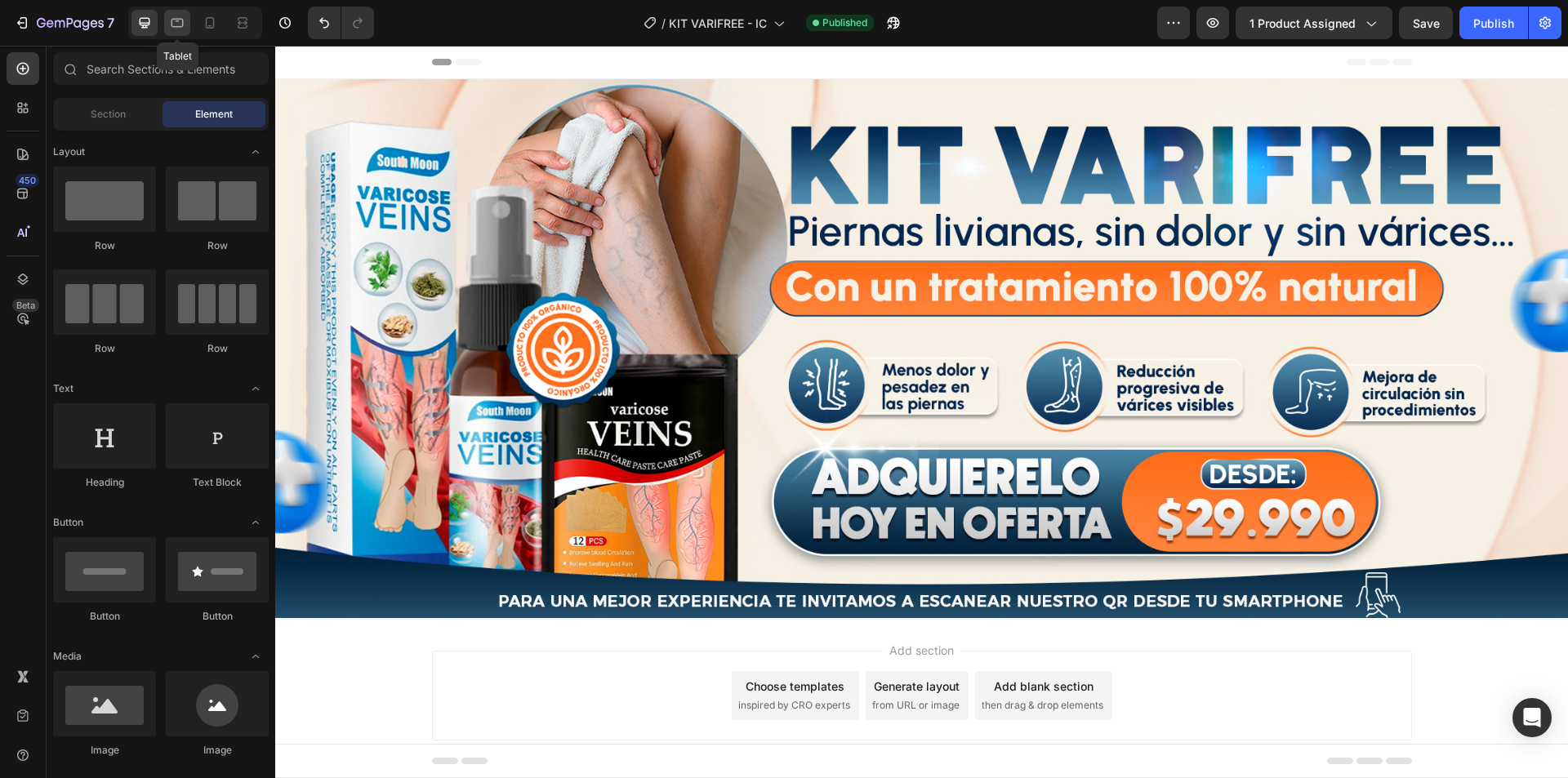
click at [174, 23] on icon at bounding box center [177, 22] width 16 height 16
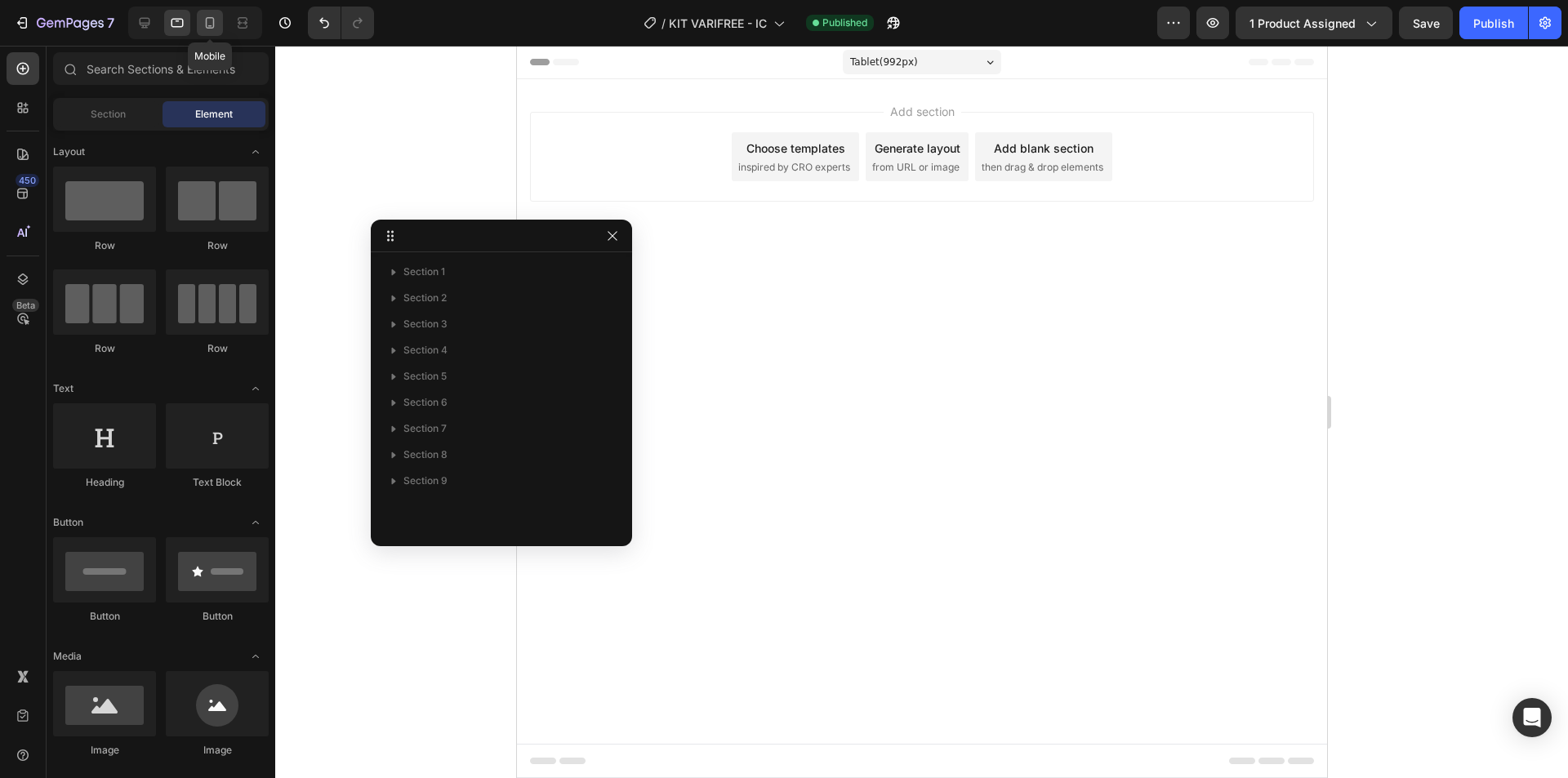
click at [211, 28] on icon at bounding box center [210, 23] width 9 height 11
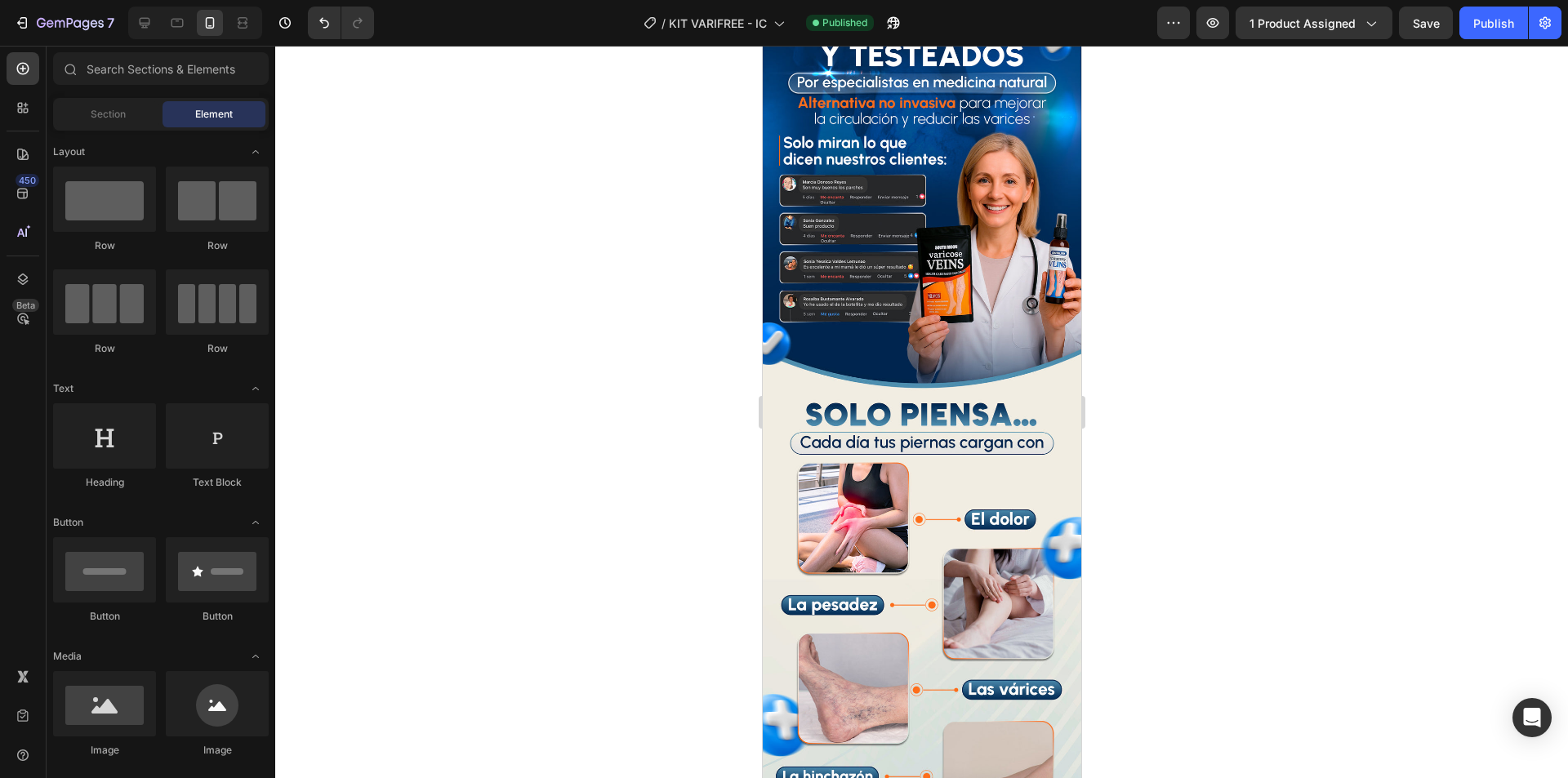
scroll to position [816, 0]
